Goal: Find specific page/section: Find specific page/section

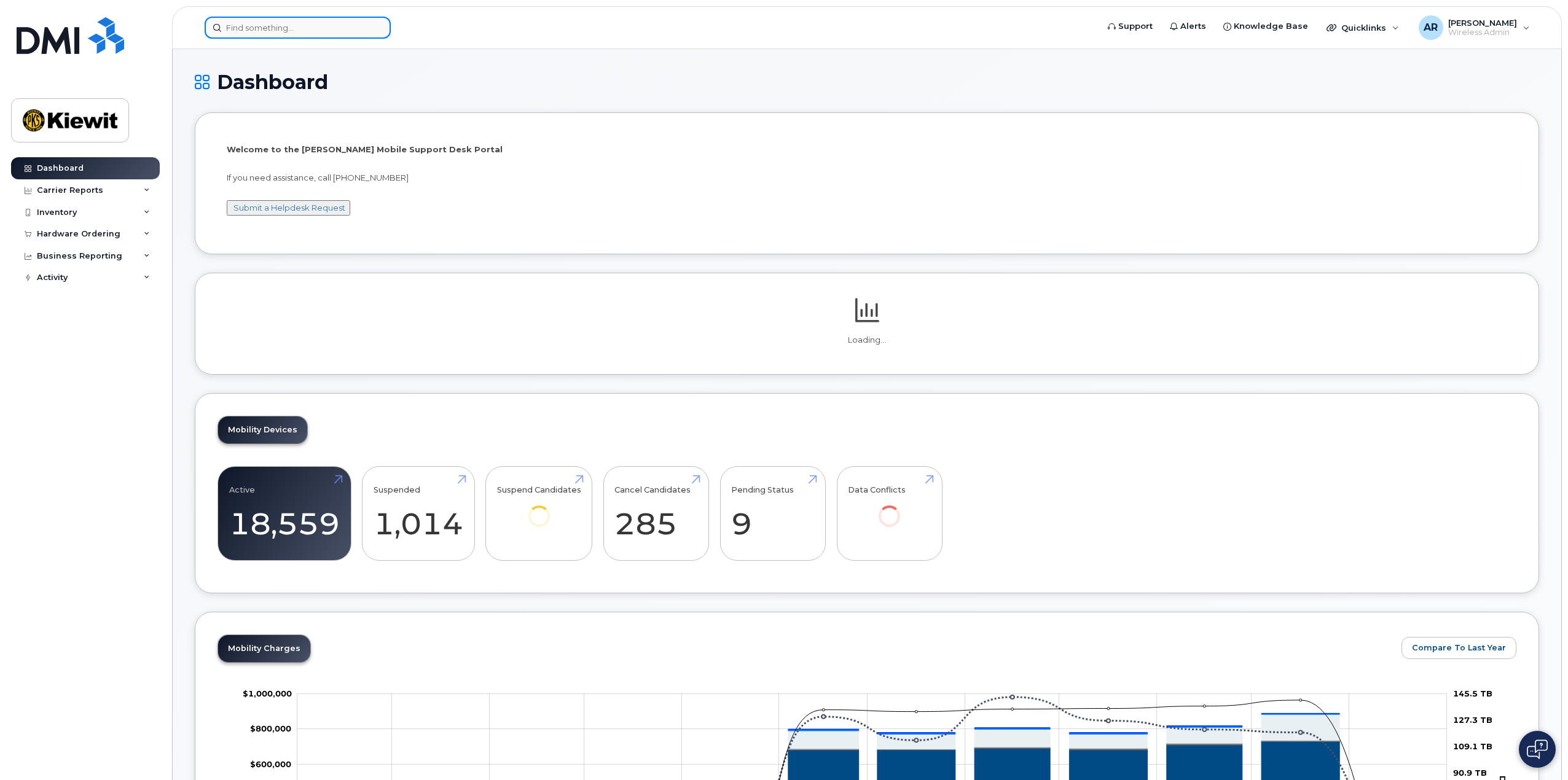
click at [254, 25] on input at bounding box center [297, 28] width 186 height 22
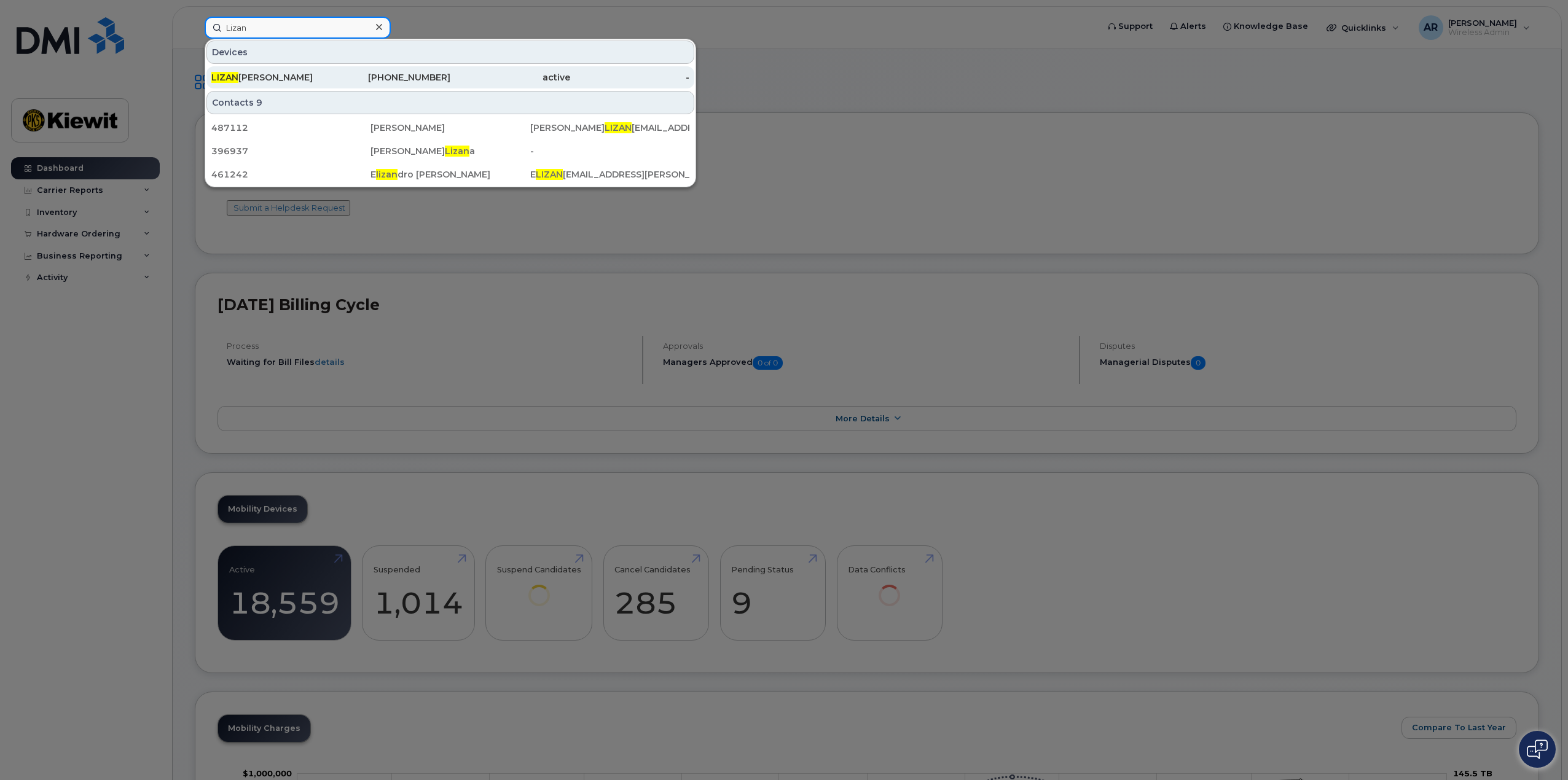
type input "Lizan"
click at [284, 80] on div "LIZAN GILBERT" at bounding box center [271, 78] width 120 height 12
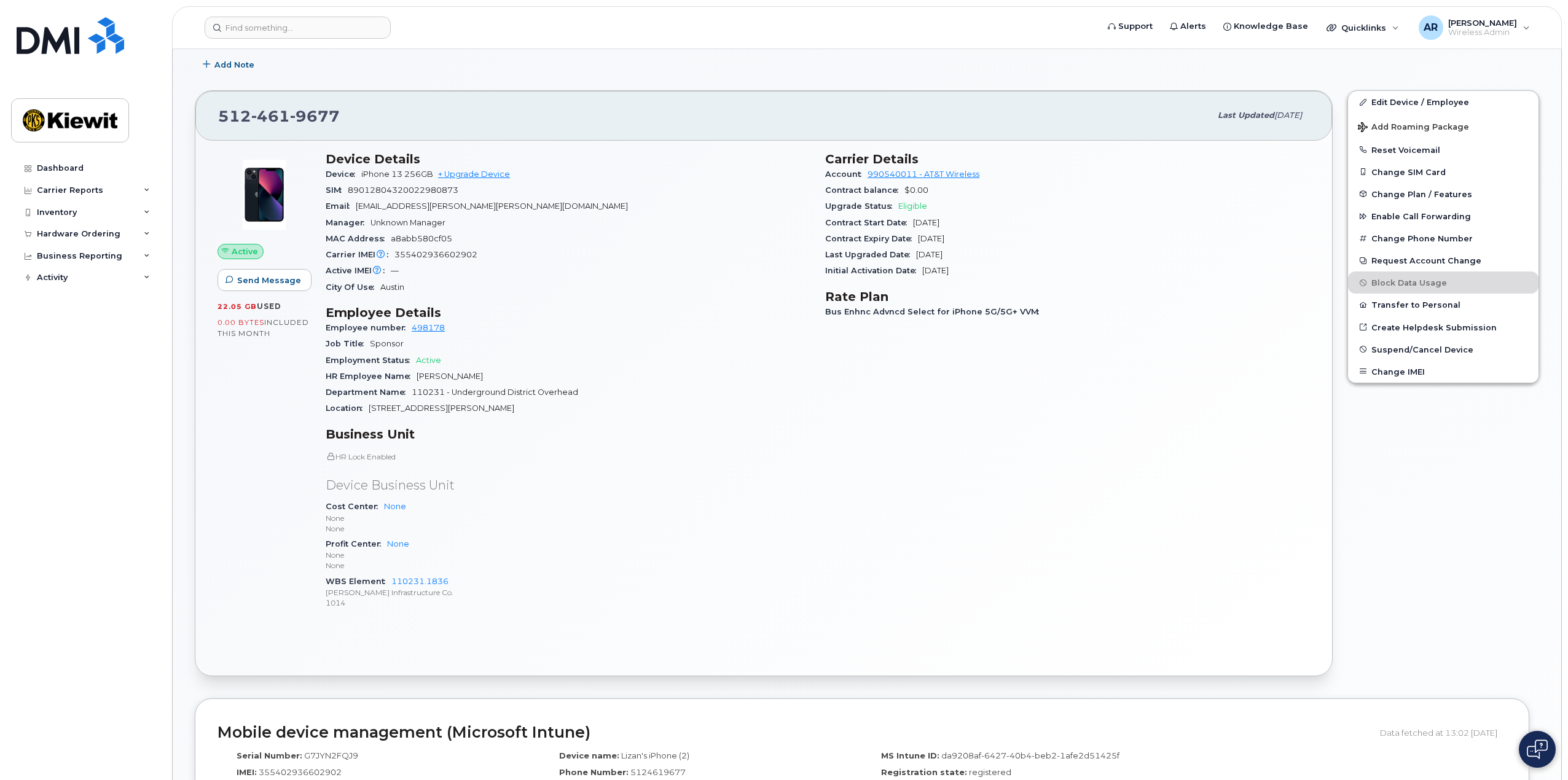
scroll to position [90, 0]
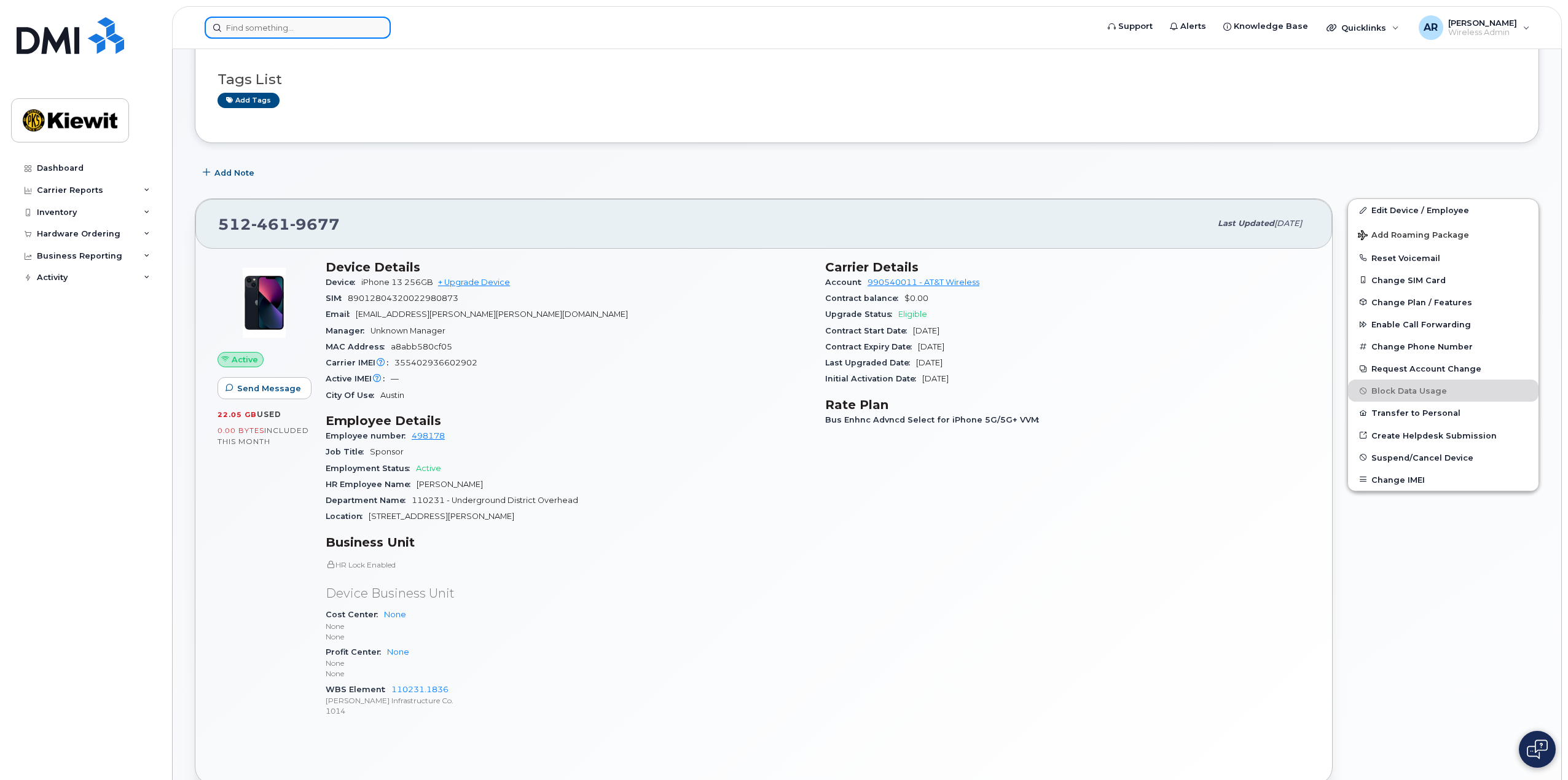
click at [297, 33] on input at bounding box center [297, 28] width 186 height 22
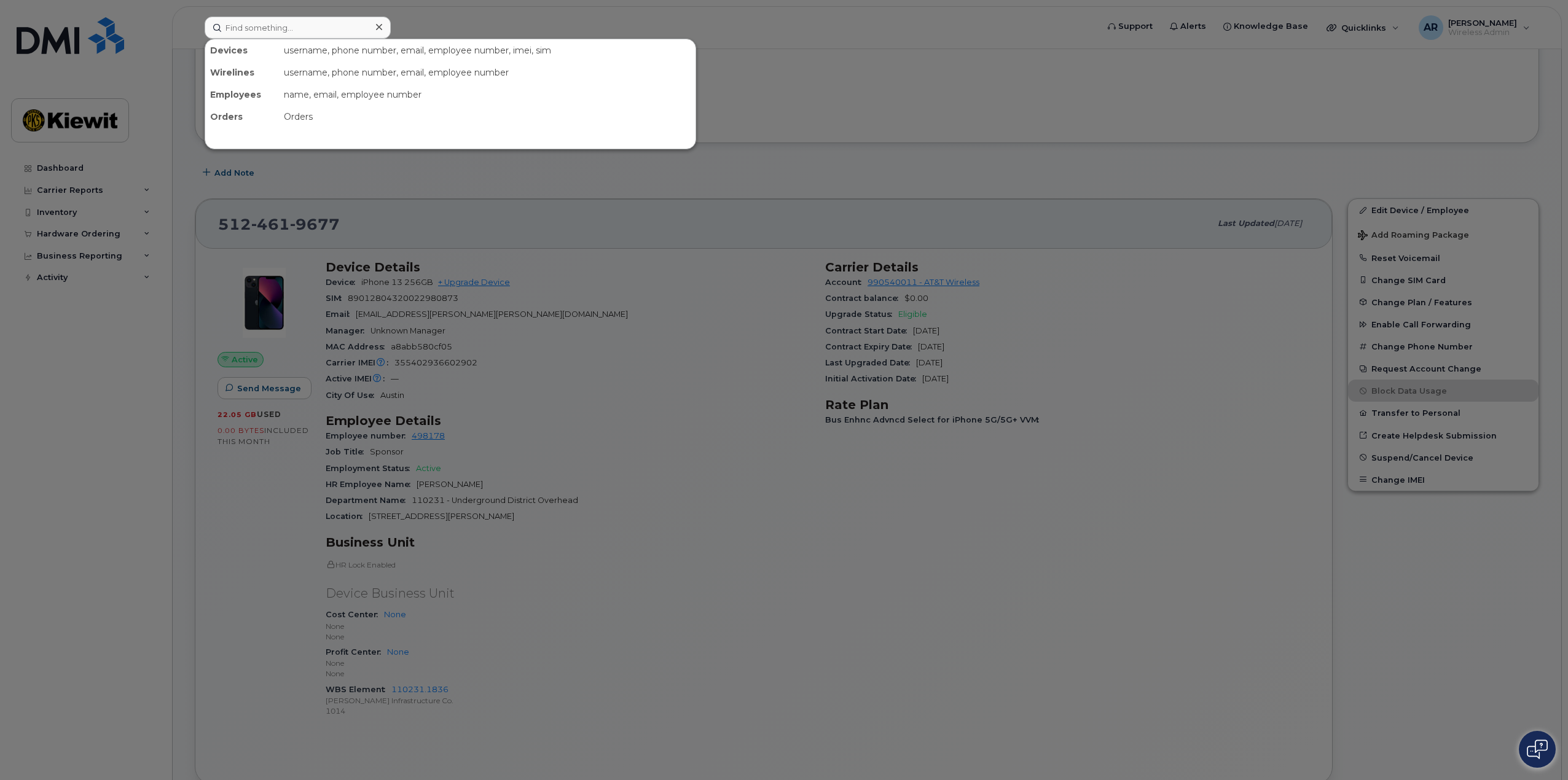
click at [68, 464] on div at bounding box center [784, 390] width 1568 height 780
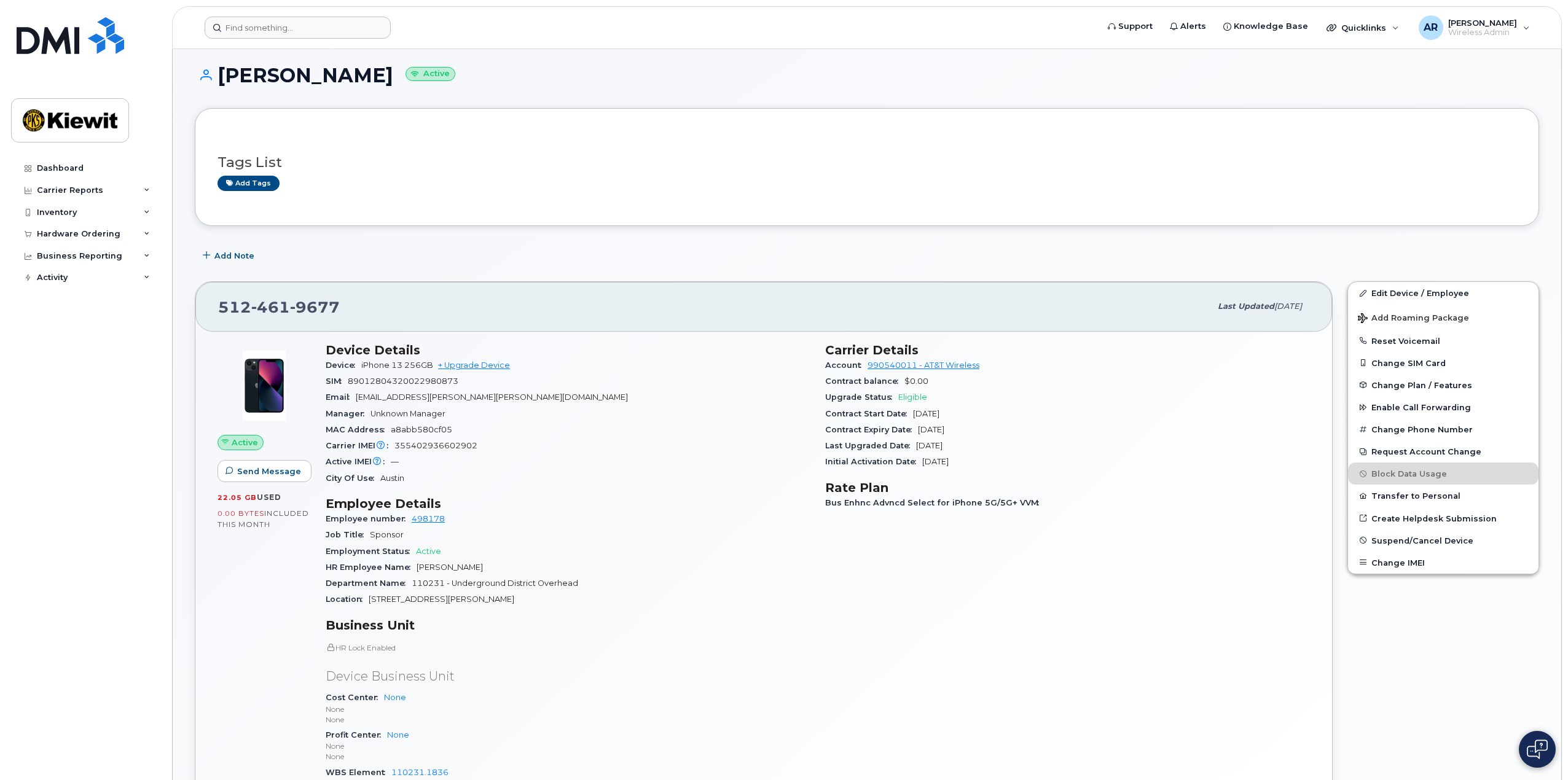
scroll to position [0, 0]
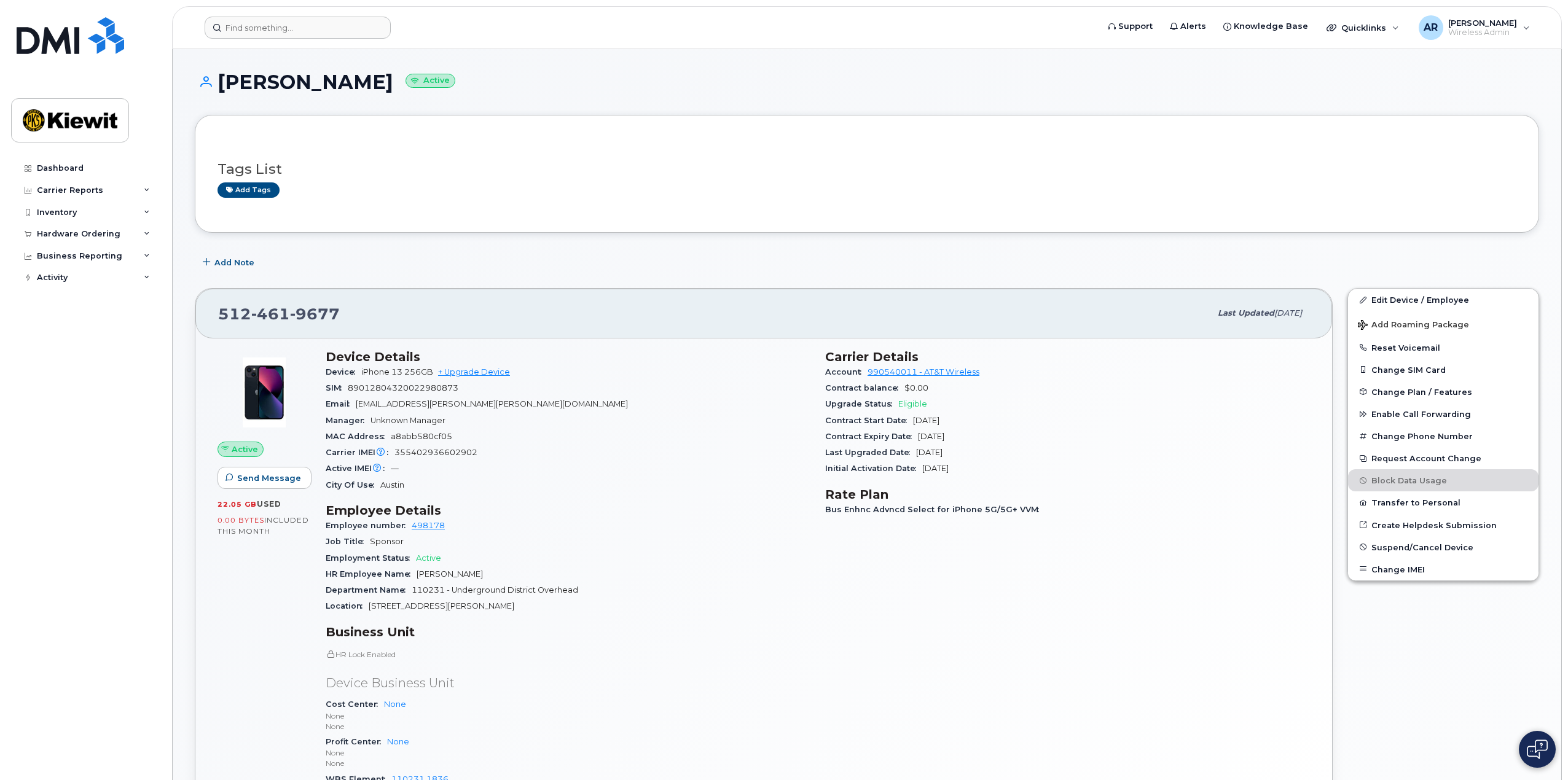
click at [277, 41] on header "Support Alerts Knowledge Base Quicklinks Suspend / Cancel Device Change SIM Car…" at bounding box center [867, 28] width 1390 height 43
click at [278, 38] on input at bounding box center [297, 28] width 186 height 22
